Goal: Information Seeking & Learning: Check status

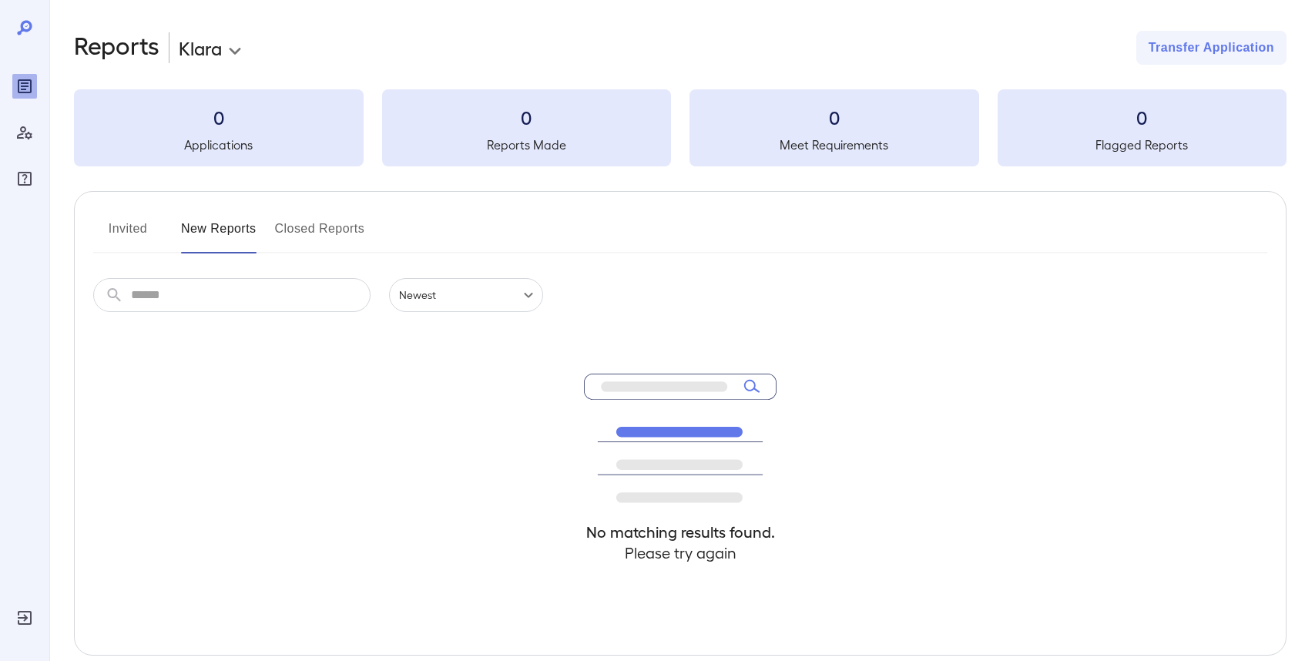
click at [285, 293] on input "text" at bounding box center [251, 295] width 240 height 34
type input "*****"
click at [29, 132] on icon "Manage Users" at bounding box center [24, 132] width 15 height 13
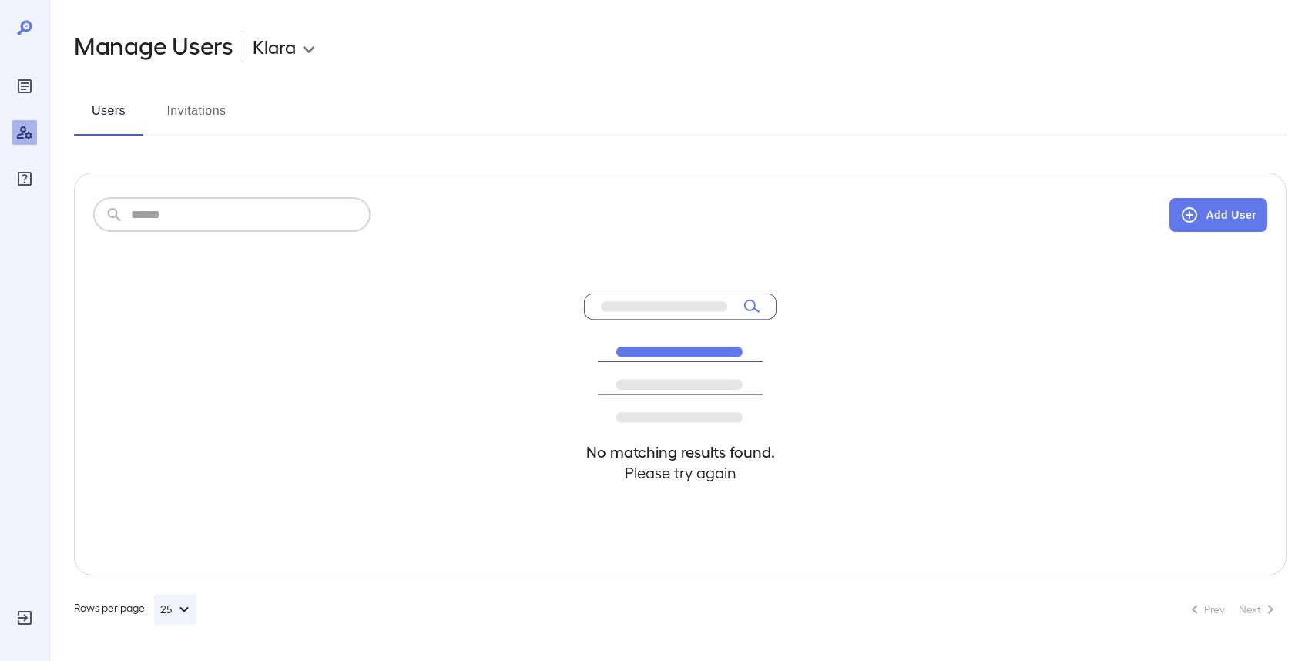
click at [136, 202] on input "text" at bounding box center [251, 215] width 240 height 34
click at [198, 234] on div "No matching results found. Please try again" at bounding box center [680, 403] width 1174 height 343
click at [201, 218] on input "*****" at bounding box center [251, 215] width 240 height 34
type input "*"
click at [23, 81] on icon "Reports" at bounding box center [24, 86] width 18 height 18
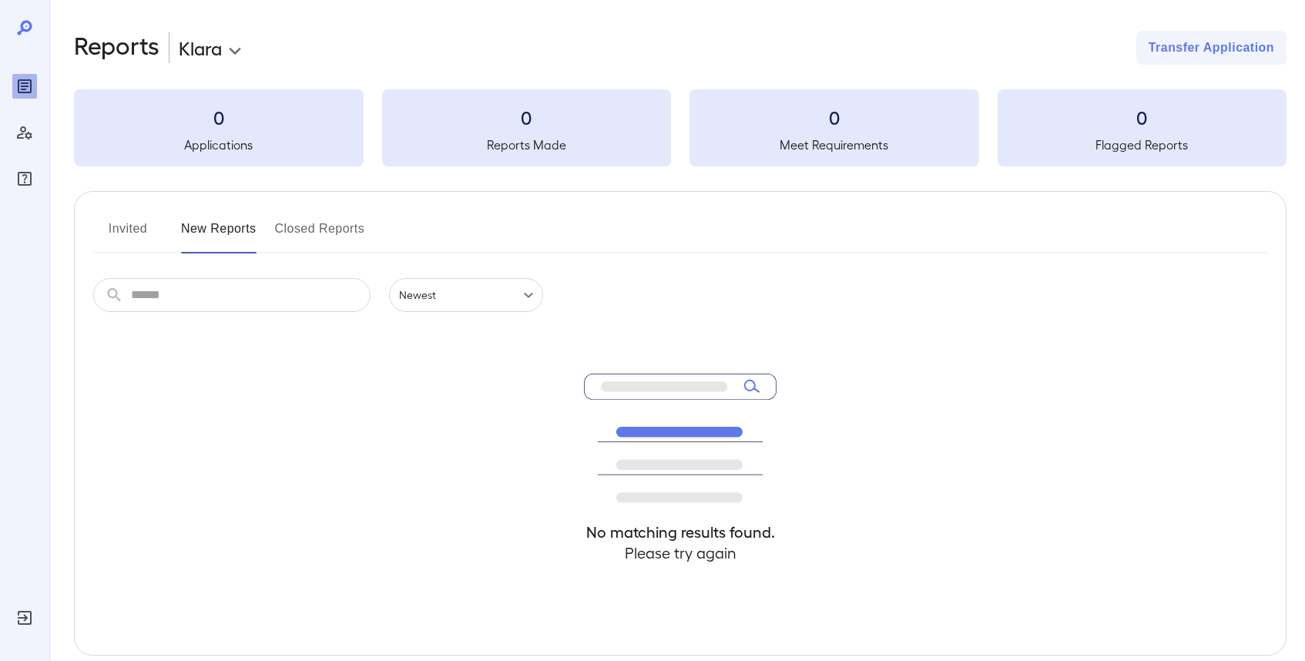
click at [129, 224] on button "Invited" at bounding box center [127, 234] width 69 height 37
click at [231, 240] on button "New Reports" at bounding box center [218, 234] width 75 height 37
click at [303, 233] on button "Closed Reports" at bounding box center [320, 234] width 90 height 37
click at [188, 229] on button "New Reports" at bounding box center [218, 234] width 75 height 37
click at [140, 230] on button "Invited" at bounding box center [127, 234] width 69 height 37
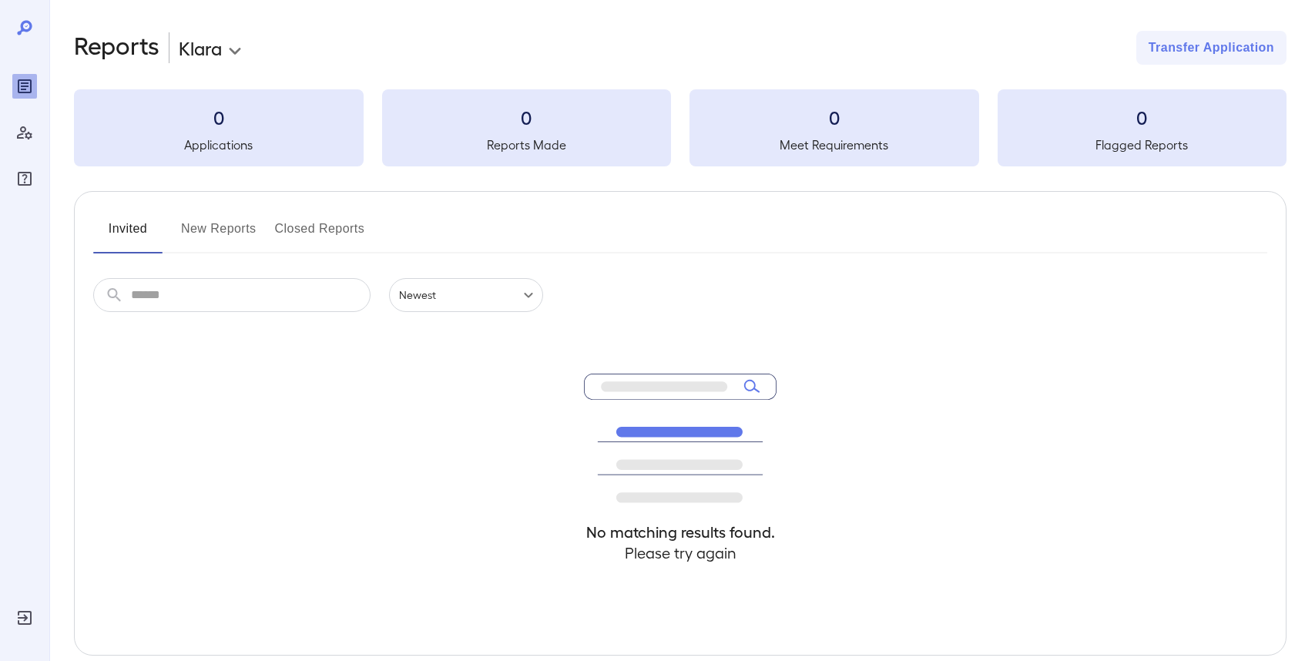
click at [205, 228] on button "New Reports" at bounding box center [218, 234] width 75 height 37
click at [24, 129] on icon "Manage Users" at bounding box center [24, 132] width 18 height 18
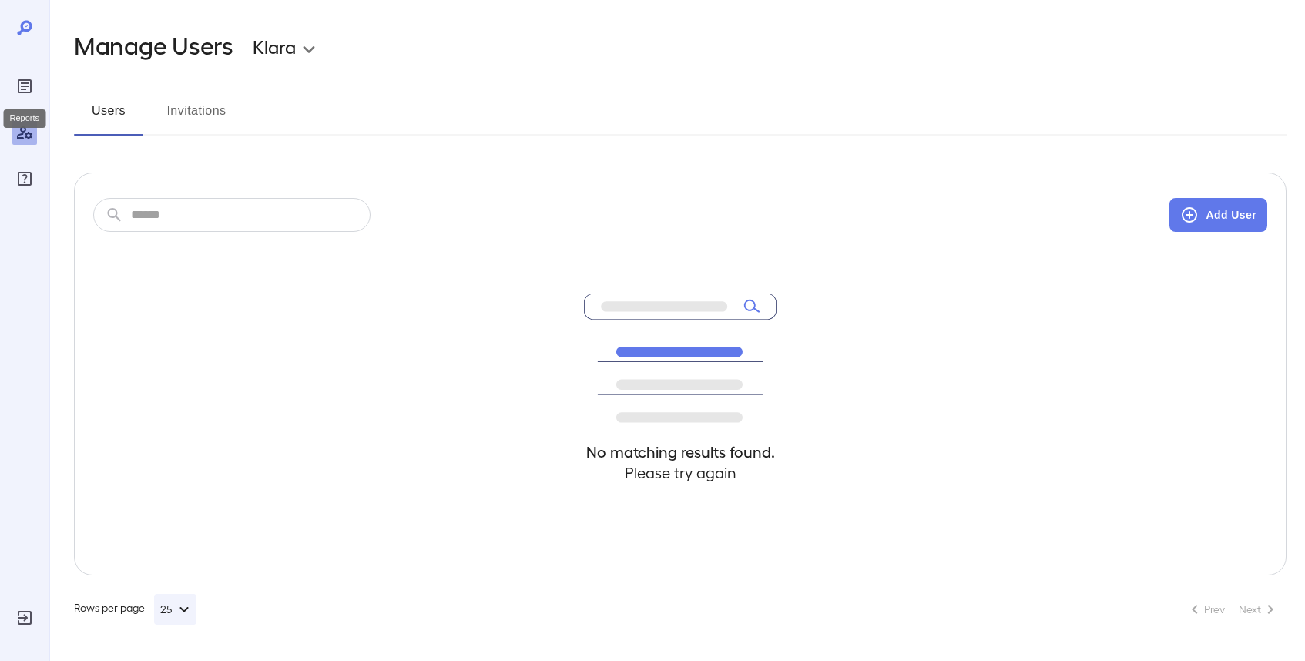
click at [24, 92] on icon "Reports" at bounding box center [25, 86] width 14 height 14
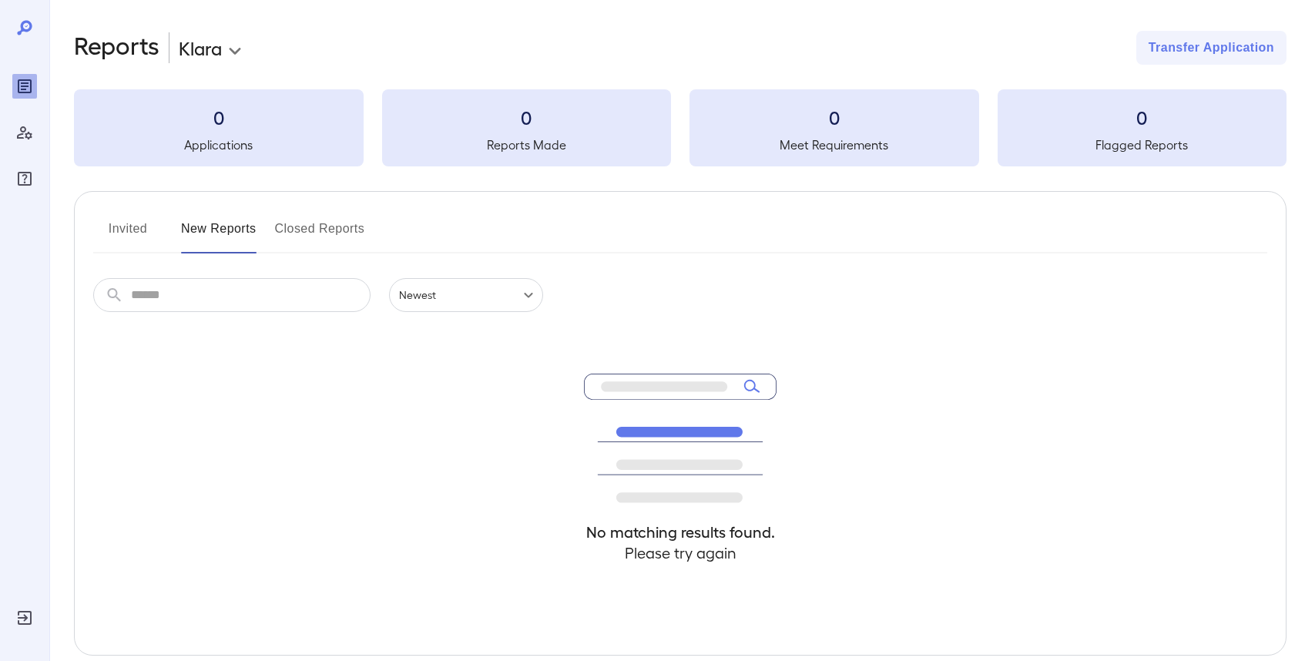
scroll to position [75, 0]
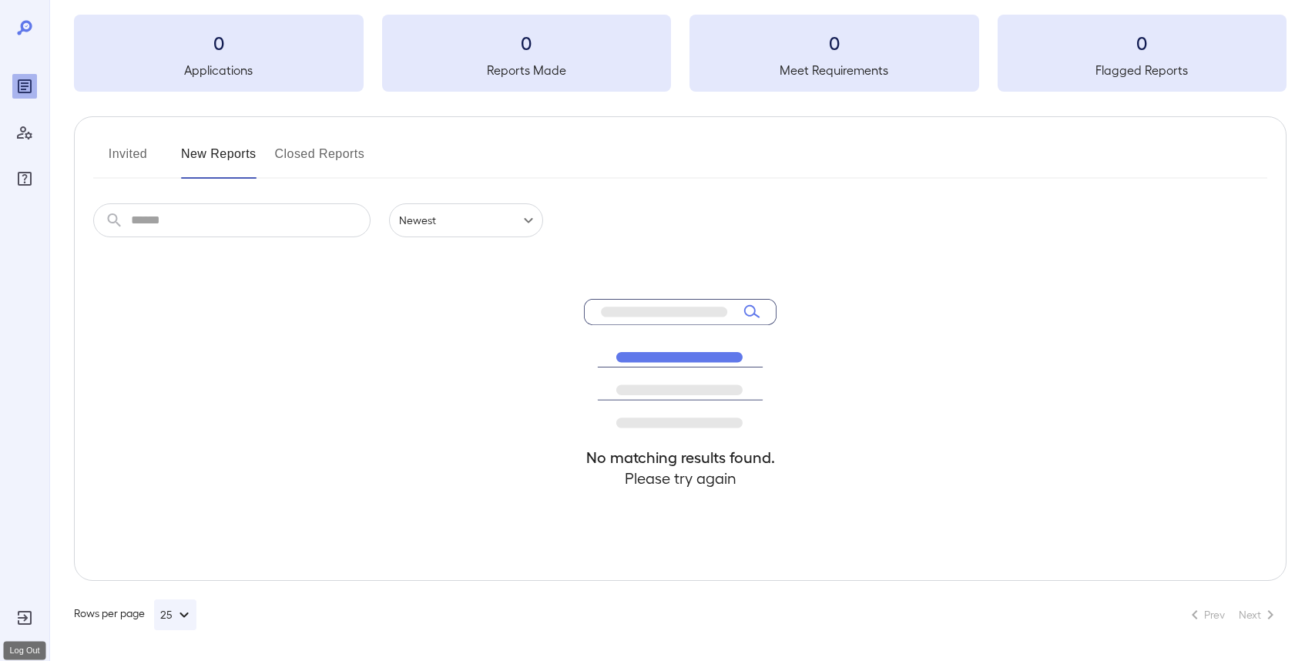
click at [21, 614] on icon "Log Out" at bounding box center [24, 618] width 18 height 18
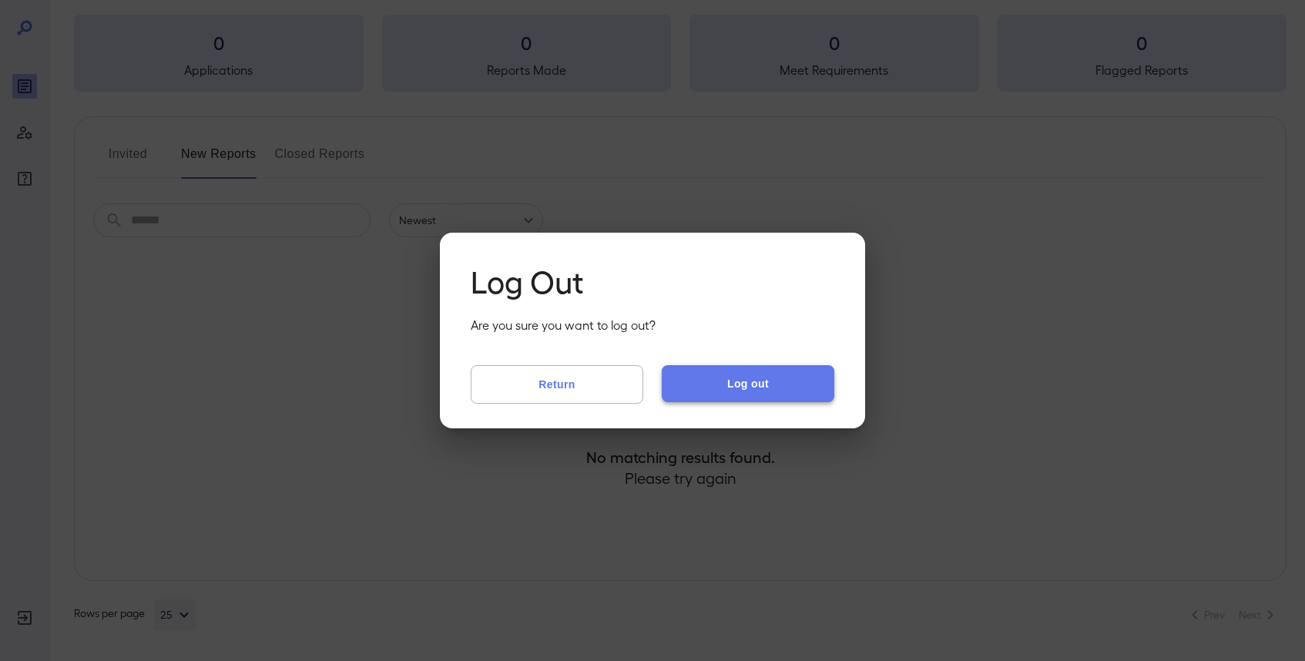
click at [776, 377] on button "Log out" at bounding box center [748, 383] width 173 height 37
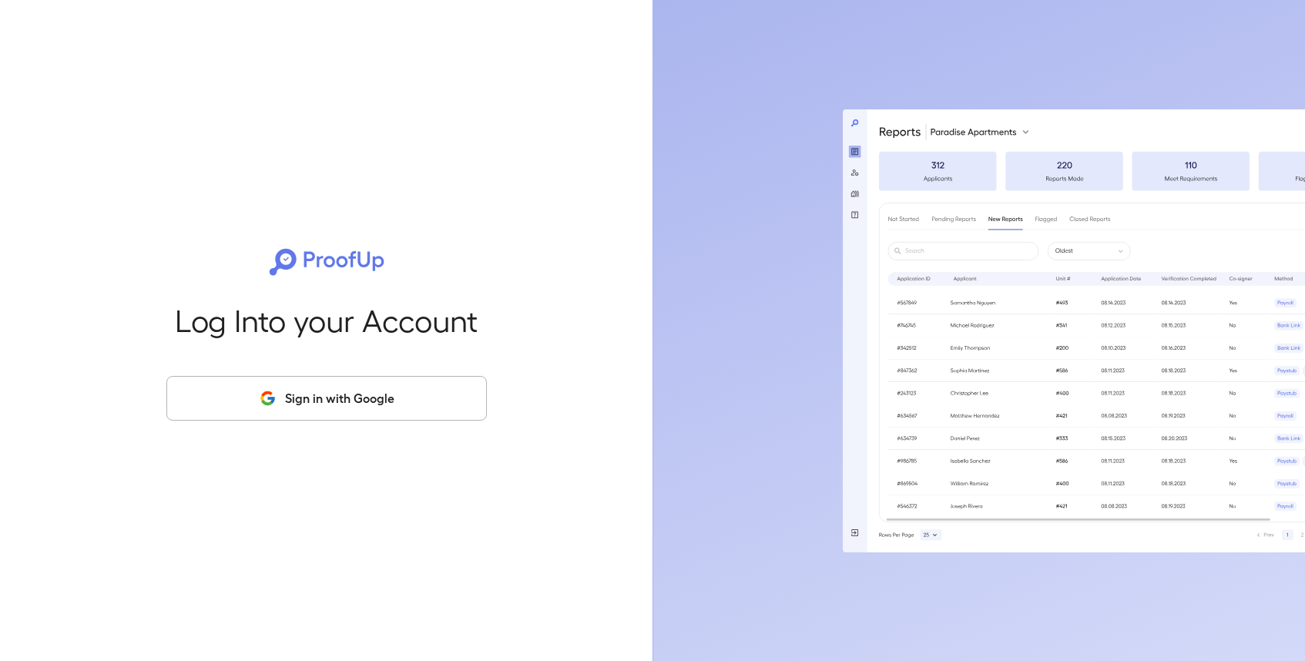
click at [374, 395] on button "Sign in with Google" at bounding box center [326, 398] width 320 height 45
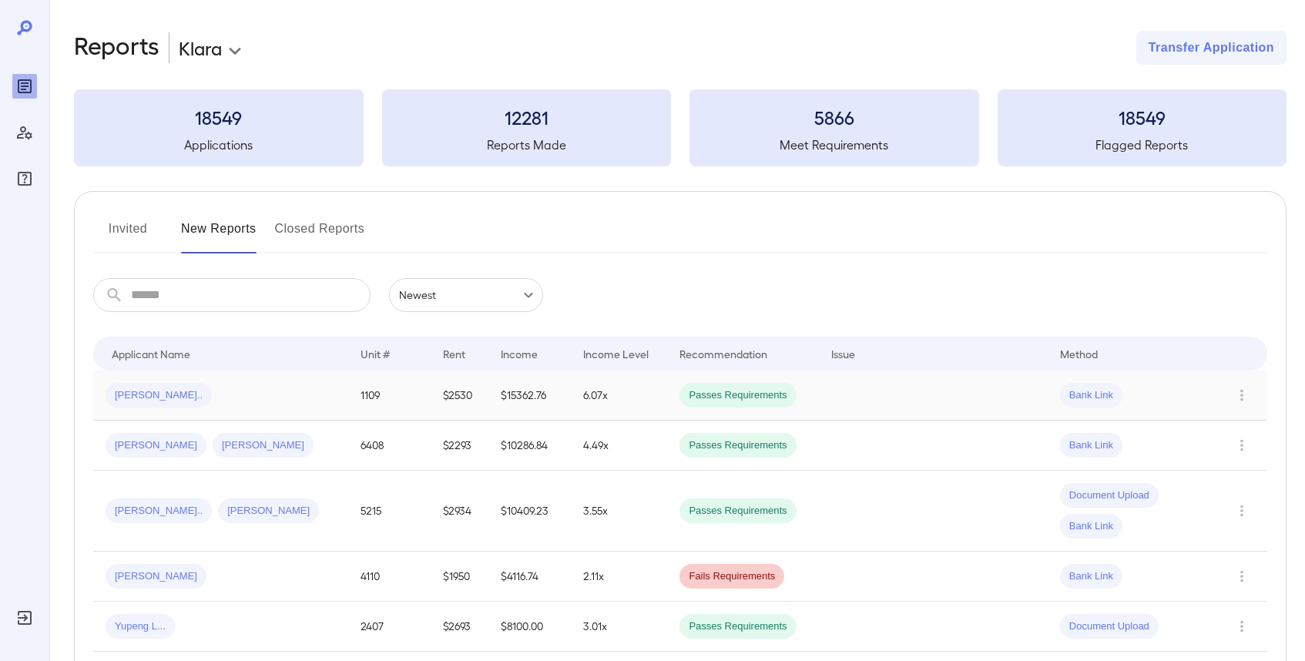
click at [229, 407] on div "Tonea M..." at bounding box center [221, 395] width 230 height 25
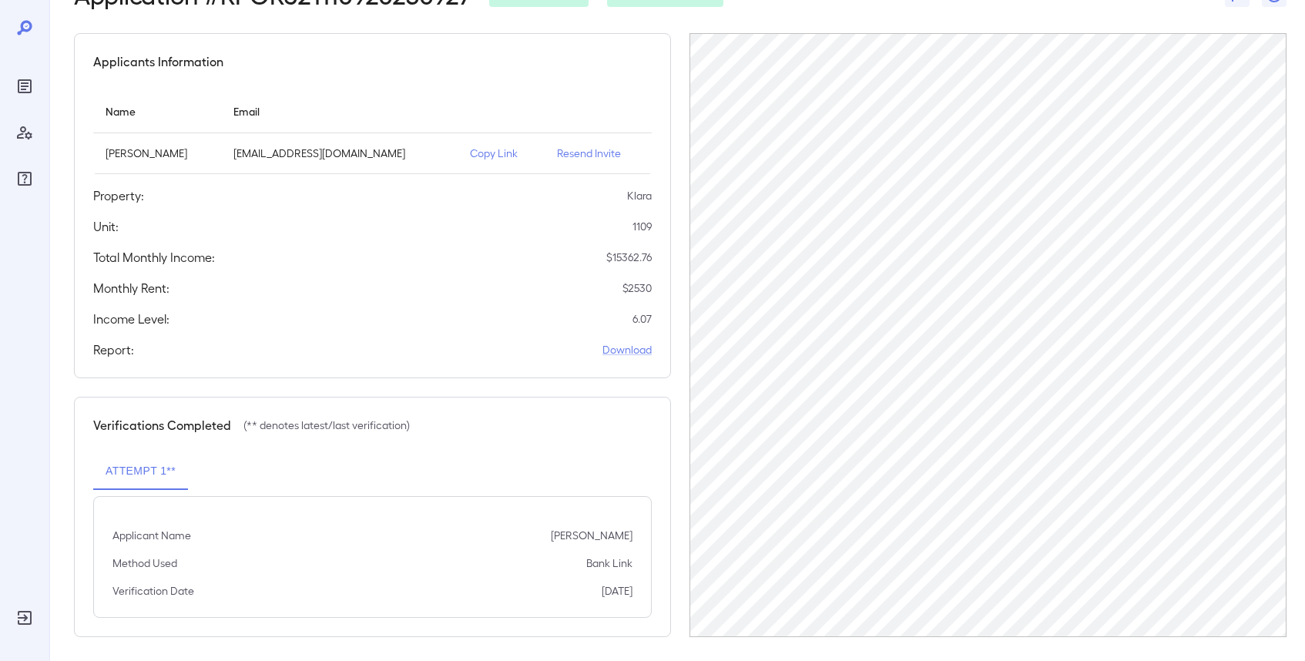
scroll to position [108, 0]
